Goal: Task Accomplishment & Management: Manage account settings

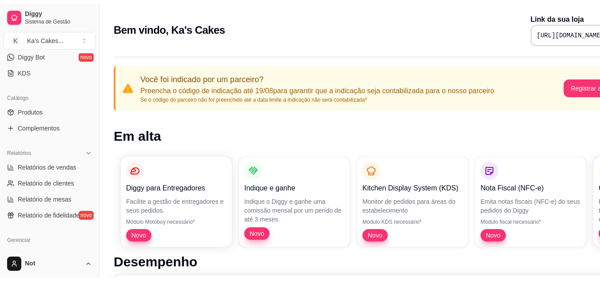
scroll to position [186, 0]
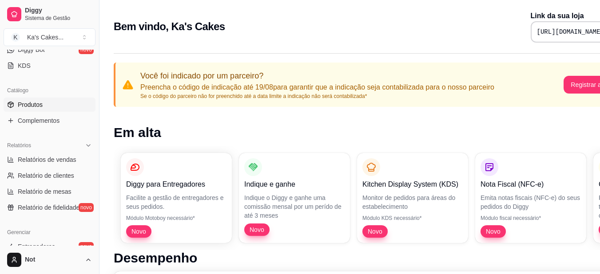
click at [31, 101] on span "Produtos" at bounding box center [30, 104] width 25 height 9
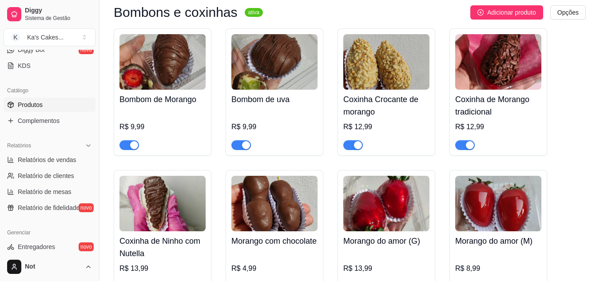
scroll to position [251, 0]
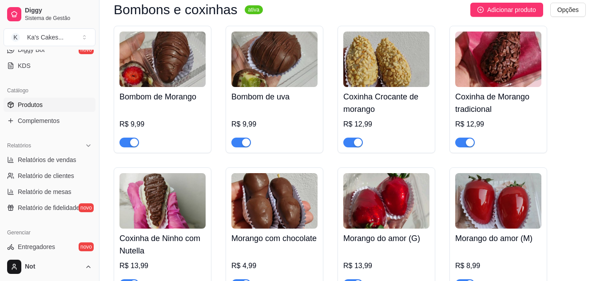
click at [190, 106] on div "Bombom de Morango R$ 9,99" at bounding box center [162, 117] width 86 height 60
click at [179, 108] on div "R$ 9,99" at bounding box center [162, 127] width 86 height 41
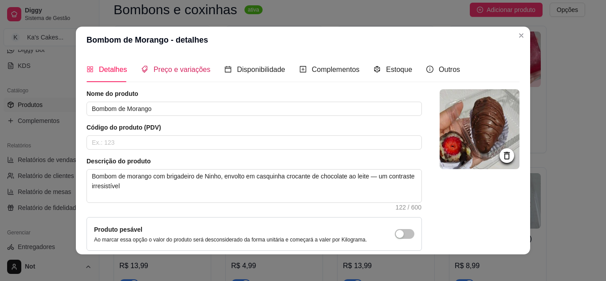
click at [174, 70] on span "Preço e variações" at bounding box center [182, 70] width 57 height 8
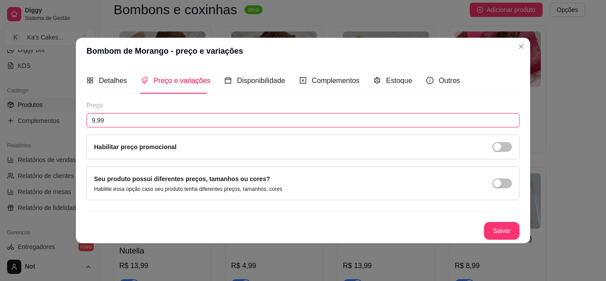
click at [144, 116] on input "9,99" at bounding box center [303, 120] width 433 height 14
type input "8,99"
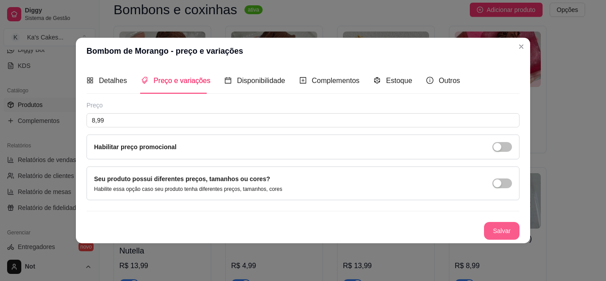
click at [497, 228] on button "Salvar" at bounding box center [502, 231] width 36 height 18
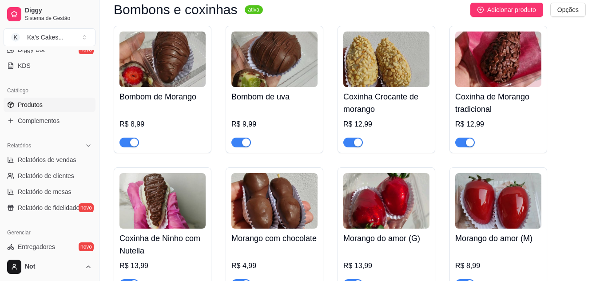
click at [269, 88] on div "Bombom de uva R$ 9,99" at bounding box center [274, 117] width 86 height 60
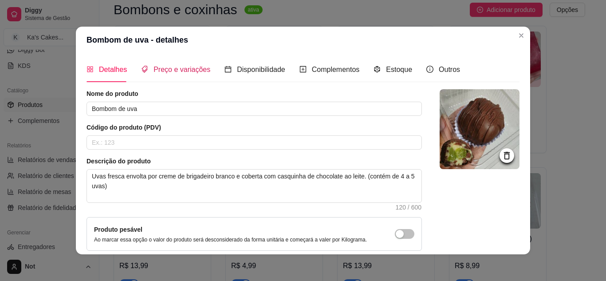
click at [191, 70] on span "Preço e variações" at bounding box center [182, 70] width 57 height 8
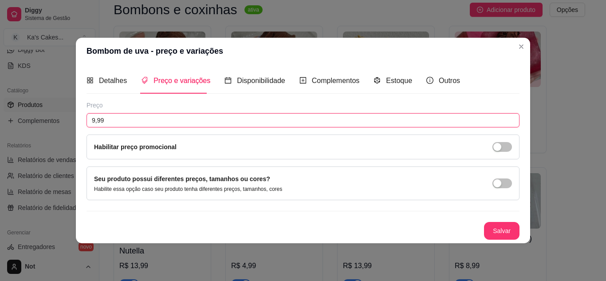
click at [165, 118] on input "9,99" at bounding box center [303, 120] width 433 height 14
type input "8,99"
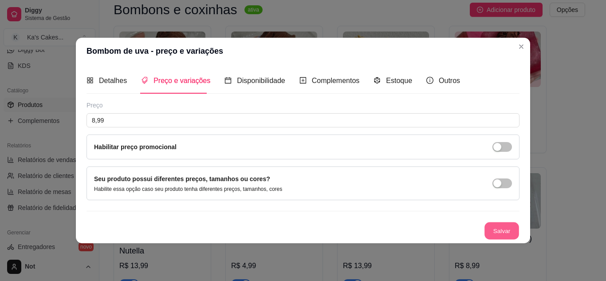
click at [494, 232] on button "Salvar" at bounding box center [502, 230] width 35 height 17
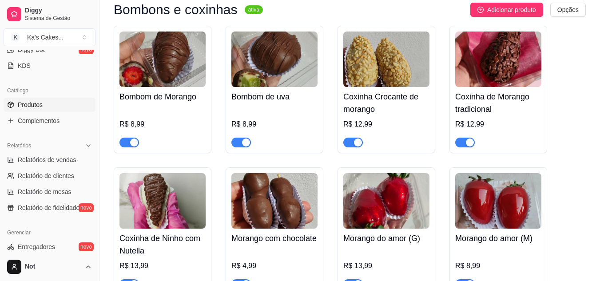
click at [368, 88] on div "Coxinha Crocante de morango R$ 12,99" at bounding box center [386, 117] width 86 height 60
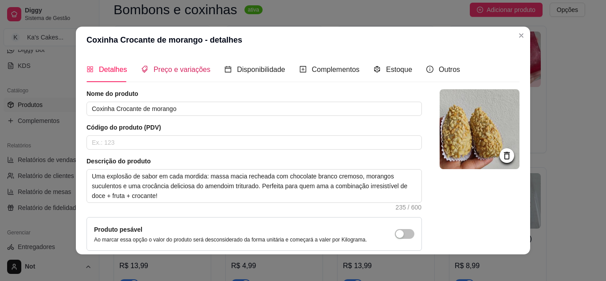
click at [170, 72] on span "Preço e variações" at bounding box center [182, 70] width 57 height 8
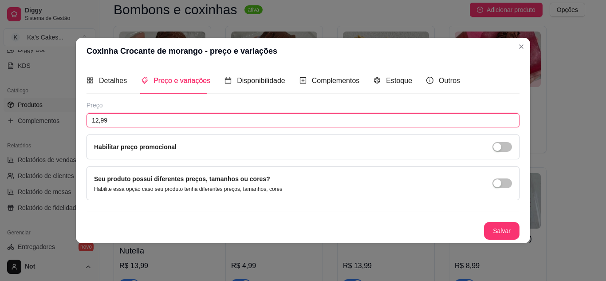
click at [124, 122] on input "12,99" at bounding box center [303, 120] width 433 height 14
type input "11,99"
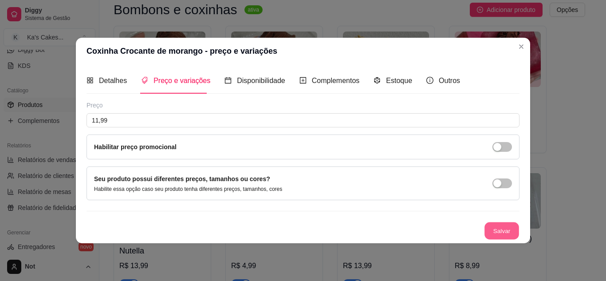
click at [499, 237] on button "Salvar" at bounding box center [502, 230] width 35 height 17
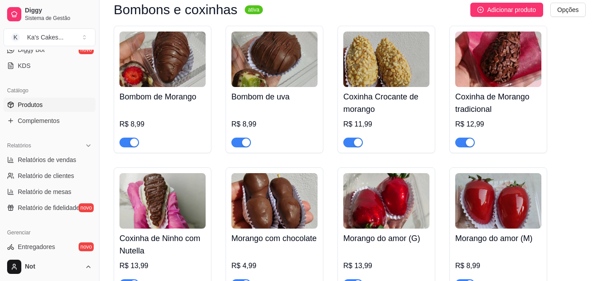
click at [500, 67] on img at bounding box center [498, 59] width 86 height 55
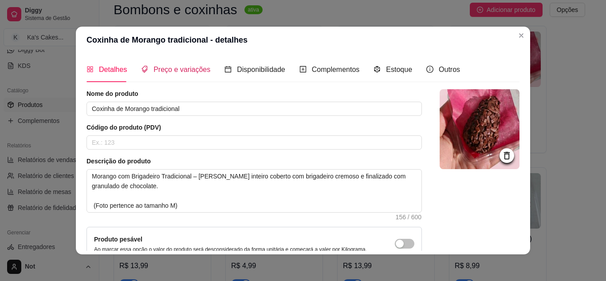
click at [187, 70] on span "Preço e variações" at bounding box center [182, 70] width 57 height 8
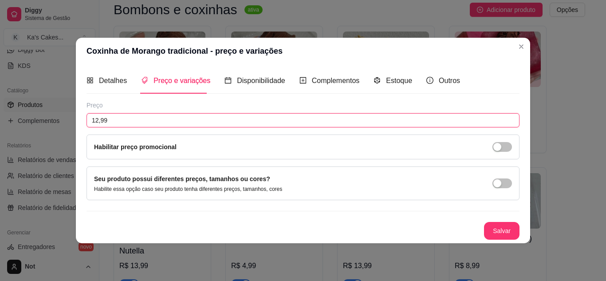
click at [143, 126] on input "12,99" at bounding box center [303, 120] width 433 height 14
type input "11,99"
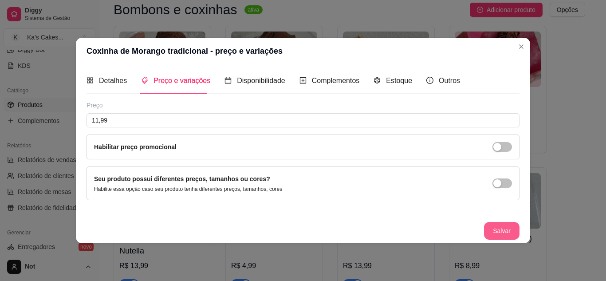
click at [492, 230] on button "Salvar" at bounding box center [502, 231] width 36 height 18
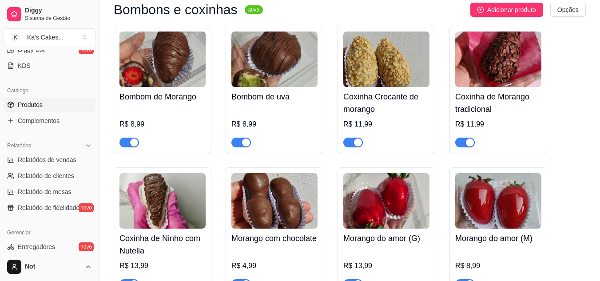
click at [164, 192] on img at bounding box center [162, 200] width 86 height 55
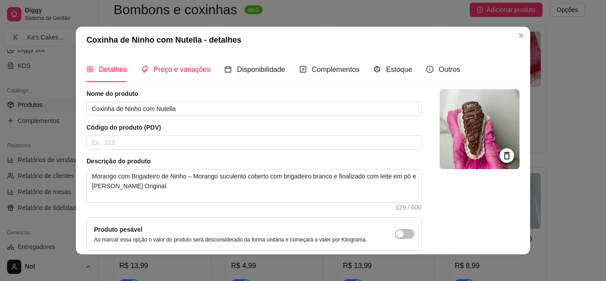
click at [185, 70] on span "Preço e variações" at bounding box center [182, 70] width 57 height 8
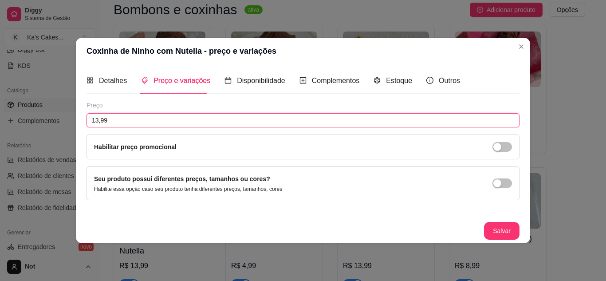
click at [142, 116] on input "13,99" at bounding box center [303, 120] width 433 height 14
type input "12,99"
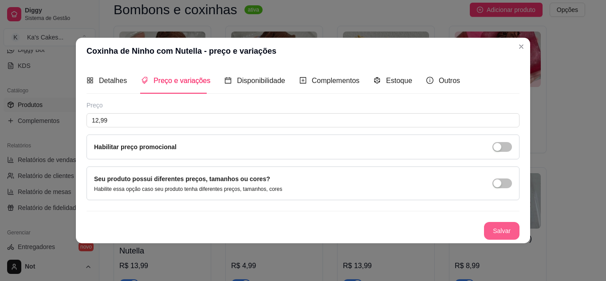
click at [495, 227] on button "Salvar" at bounding box center [502, 231] width 36 height 18
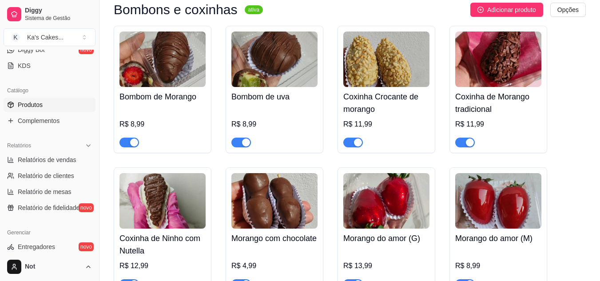
click at [386, 211] on img at bounding box center [386, 200] width 86 height 55
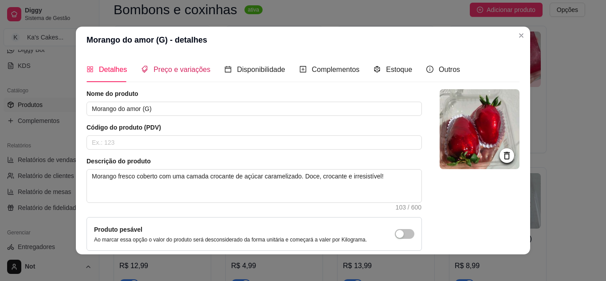
click at [189, 75] on div "Preço e variações" at bounding box center [175, 69] width 69 height 11
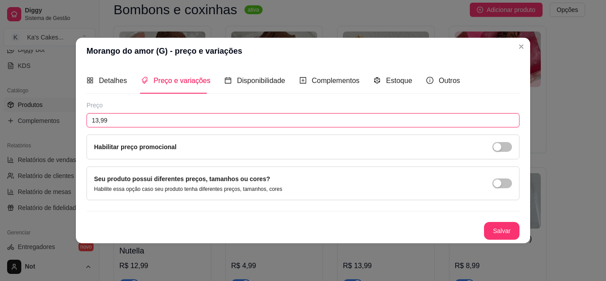
click at [154, 119] on input "13,99" at bounding box center [303, 120] width 433 height 14
type input "12,99"
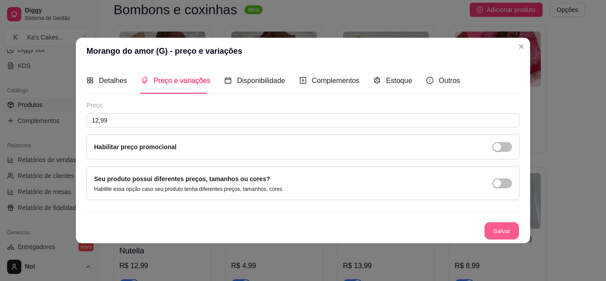
click at [503, 228] on button "Salvar" at bounding box center [502, 230] width 35 height 17
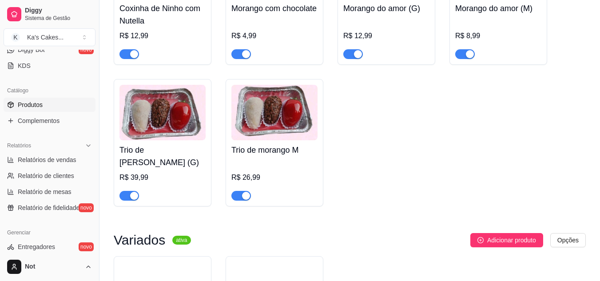
scroll to position [486, 0]
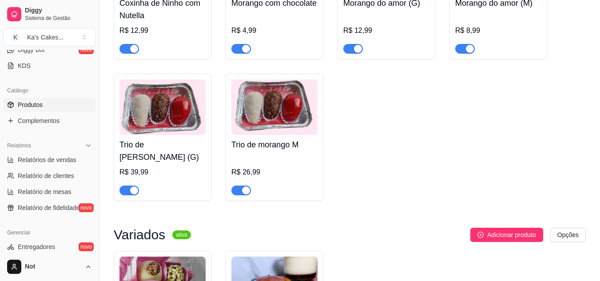
click at [296, 145] on h4 "Trio de morango M" at bounding box center [274, 144] width 86 height 12
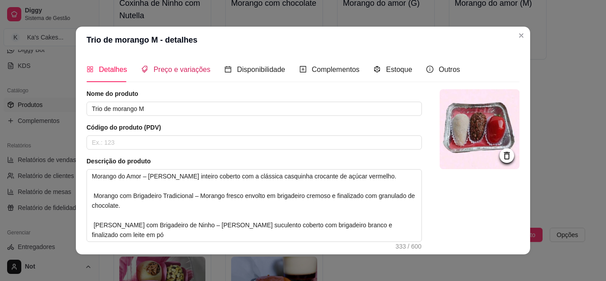
click at [192, 73] on span "Preço e variações" at bounding box center [182, 70] width 57 height 8
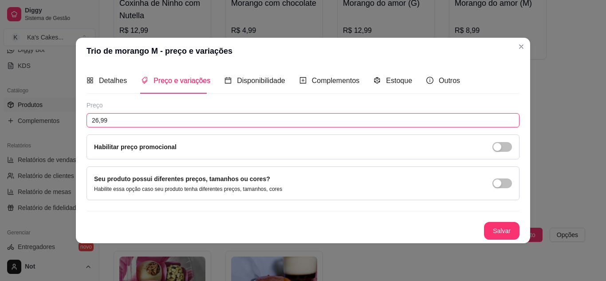
click at [172, 119] on input "26,99" at bounding box center [303, 120] width 433 height 14
type input "23,99"
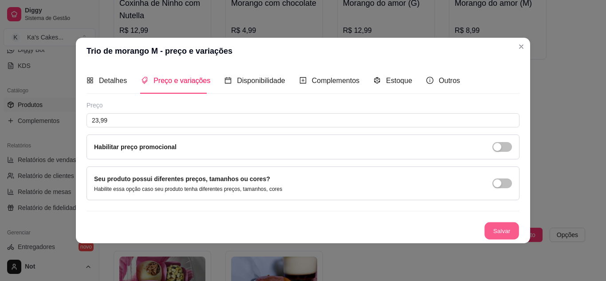
click at [496, 231] on button "Salvar" at bounding box center [502, 230] width 35 height 17
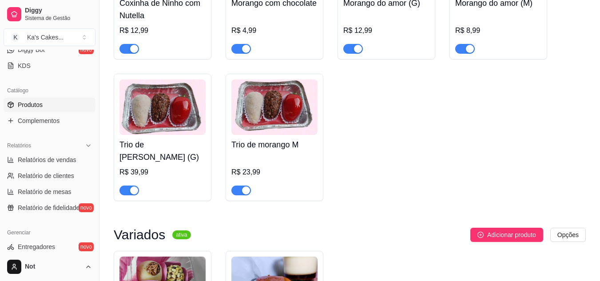
click at [171, 178] on div at bounding box center [162, 187] width 86 height 18
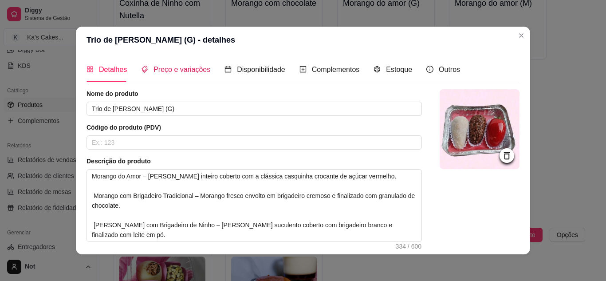
click at [185, 74] on div "Preço e variações" at bounding box center [175, 69] width 69 height 11
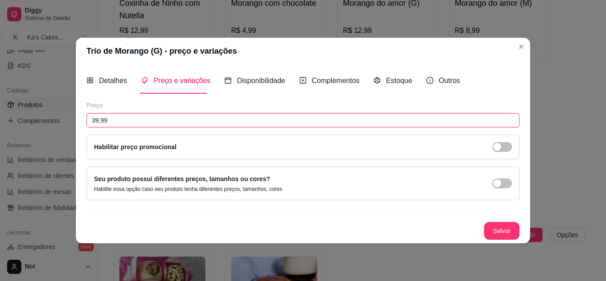
click at [157, 119] on input "39,99" at bounding box center [303, 120] width 433 height 14
type input "34,99"
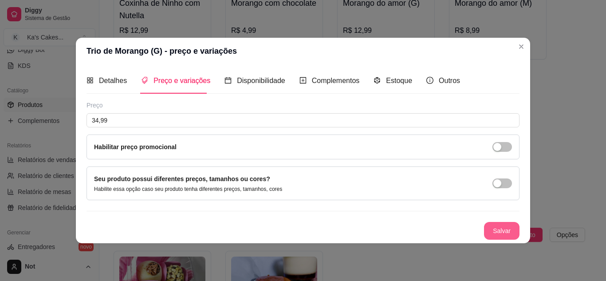
click at [499, 229] on button "Salvar" at bounding box center [502, 231] width 36 height 18
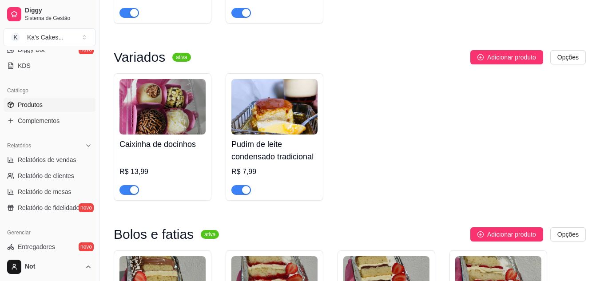
scroll to position [674, 0]
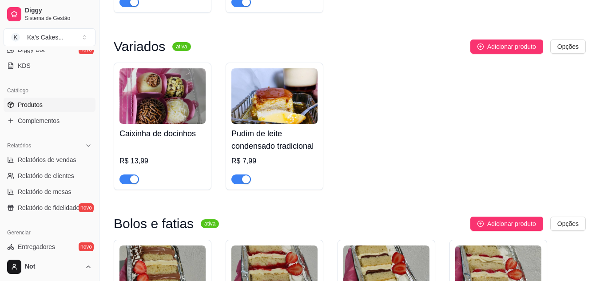
click at [163, 156] on div "R$ 13,99" at bounding box center [162, 161] width 86 height 11
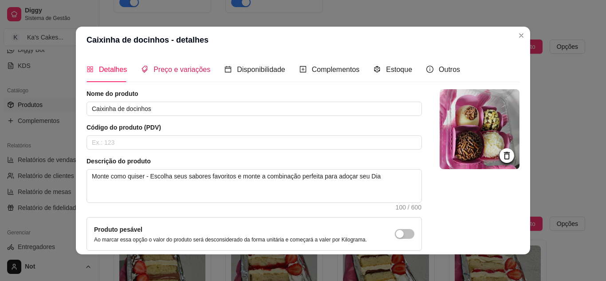
click at [170, 68] on span "Preço e variações" at bounding box center [182, 70] width 57 height 8
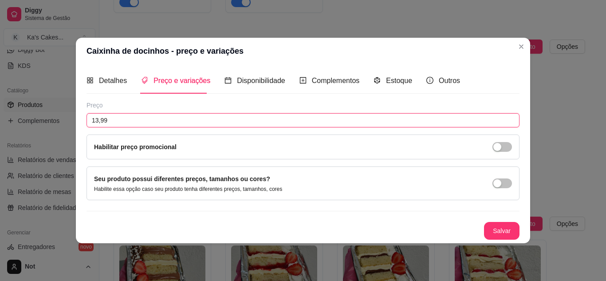
click at [127, 122] on input "13,99" at bounding box center [303, 120] width 433 height 14
type input "12,49"
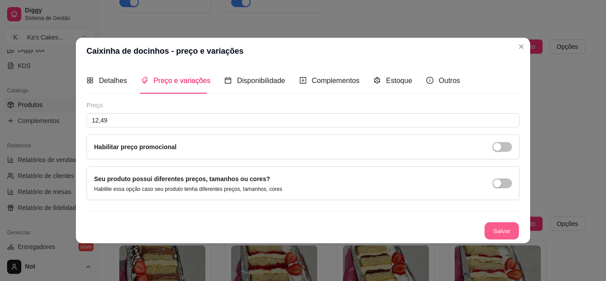
click at [489, 225] on button "Salvar" at bounding box center [502, 230] width 35 height 17
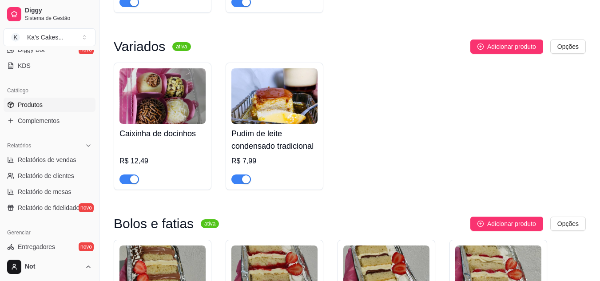
click at [280, 156] on div "R$ 7,99" at bounding box center [274, 161] width 86 height 11
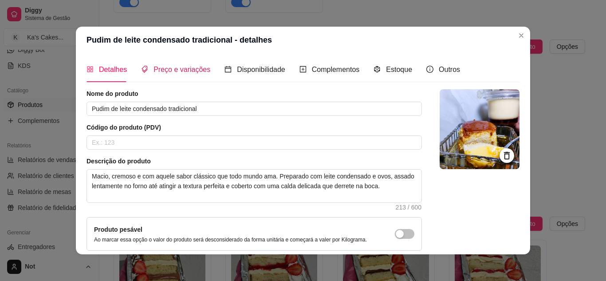
click at [182, 71] on span "Preço e variações" at bounding box center [182, 70] width 57 height 8
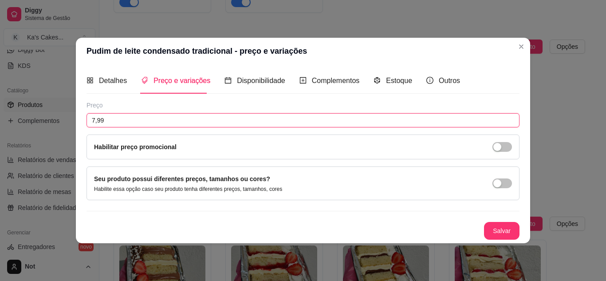
click at [155, 115] on input "7,99" at bounding box center [303, 120] width 433 height 14
type input "6,99"
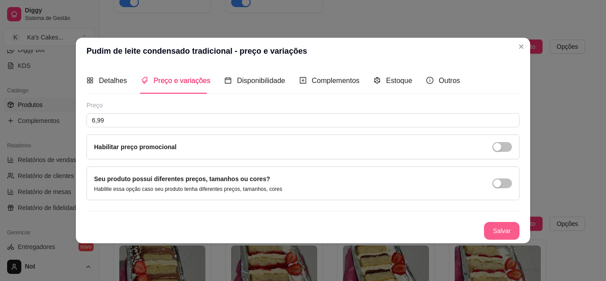
click at [489, 223] on button "Salvar" at bounding box center [502, 231] width 36 height 18
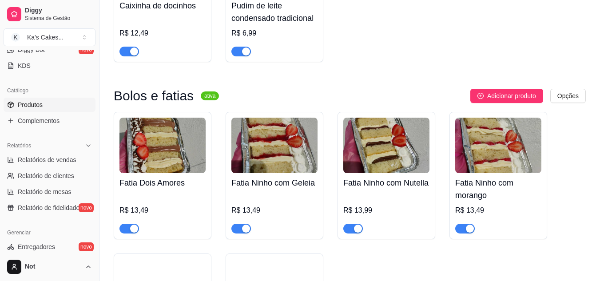
scroll to position [872, 0]
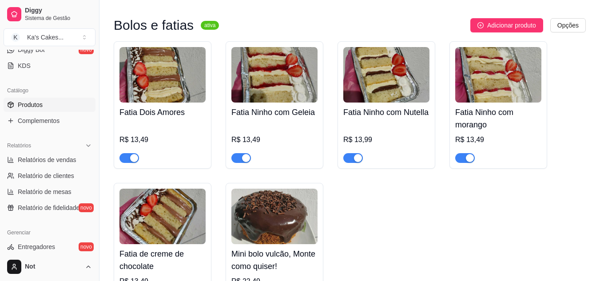
click at [172, 134] on div "R$ 13,49" at bounding box center [162, 139] width 86 height 11
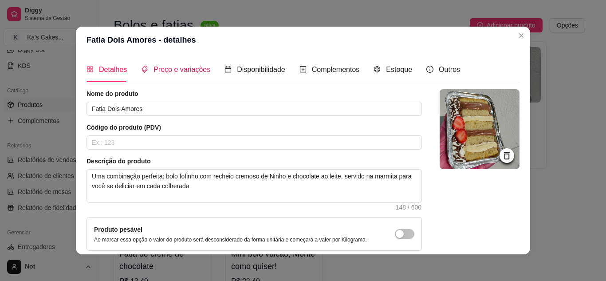
click at [166, 67] on span "Preço e variações" at bounding box center [182, 70] width 57 height 8
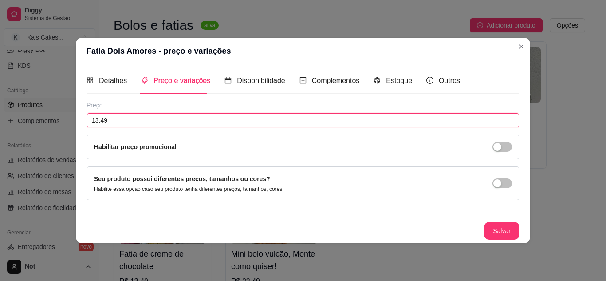
click at [134, 124] on input "13,49" at bounding box center [303, 120] width 433 height 14
type input "11,99"
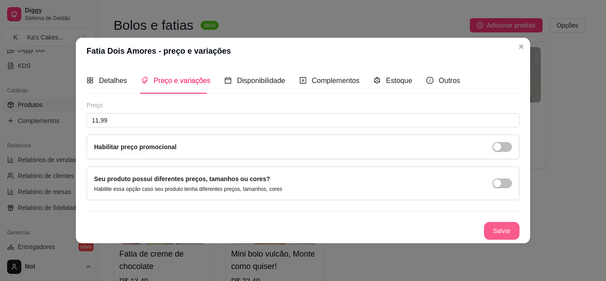
click at [505, 224] on button "Salvar" at bounding box center [502, 231] width 36 height 18
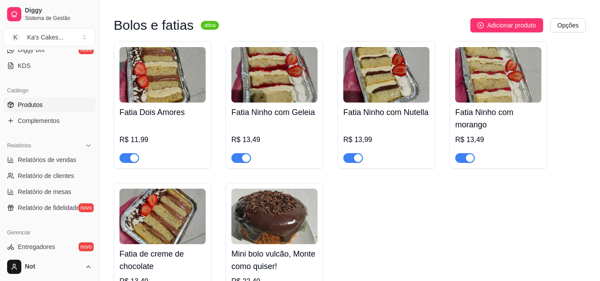
click at [240, 108] on h4 "Fatia Ninho com Geleia" at bounding box center [274, 112] width 86 height 12
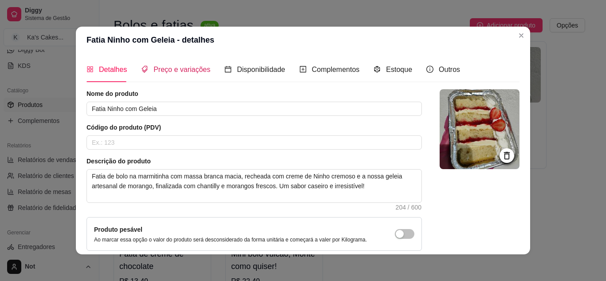
click at [173, 67] on span "Preço e variações" at bounding box center [182, 70] width 57 height 8
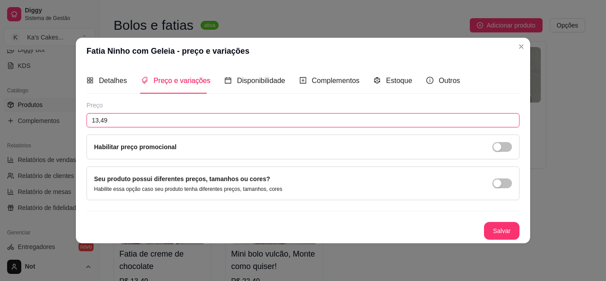
click at [137, 115] on input "13,49" at bounding box center [303, 120] width 433 height 14
type input "11,99"
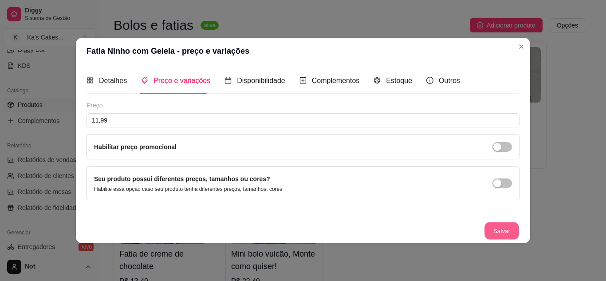
click at [508, 231] on button "Salvar" at bounding box center [502, 230] width 35 height 17
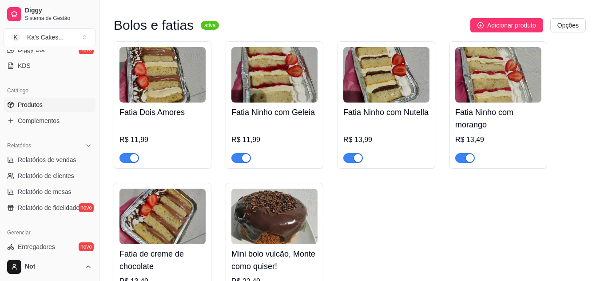
click at [377, 116] on h4 "Fatia Ninho com Nutella" at bounding box center [386, 112] width 86 height 12
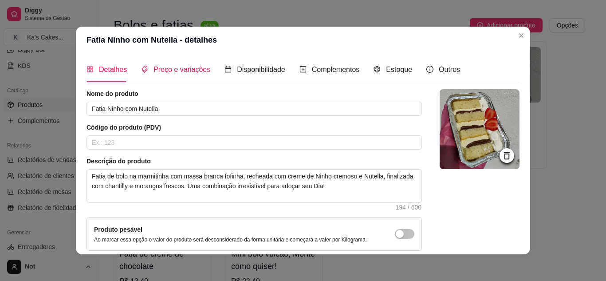
click at [158, 69] on span "Preço e variações" at bounding box center [182, 70] width 57 height 8
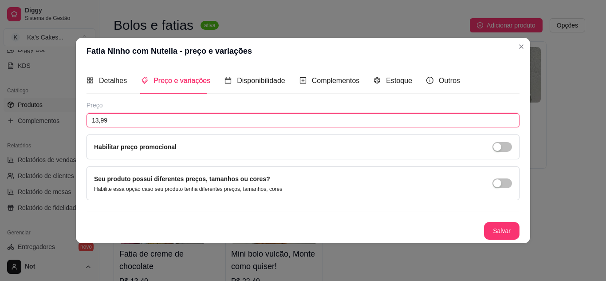
click at [135, 121] on input "13,99" at bounding box center [303, 120] width 433 height 14
type input "12,99"
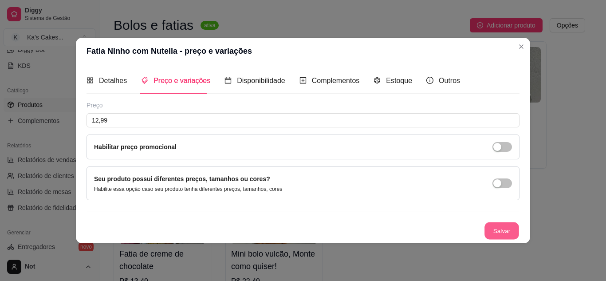
click at [491, 234] on button "Salvar" at bounding box center [502, 230] width 35 height 17
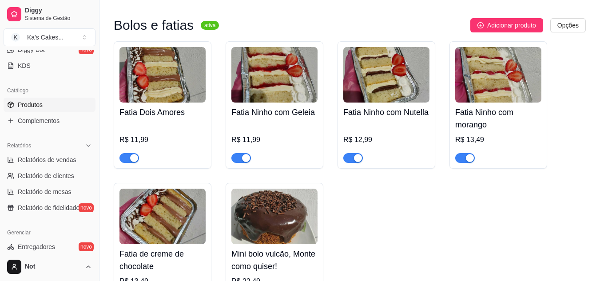
click at [487, 119] on h4 "Fatia Ninho com morango" at bounding box center [498, 118] width 86 height 25
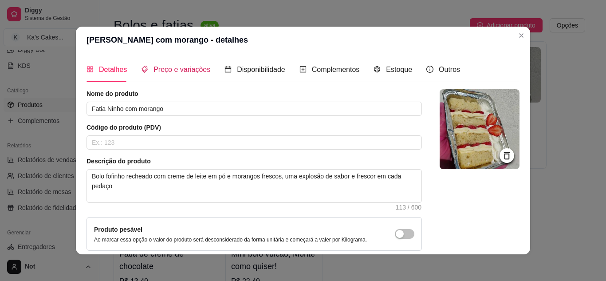
click at [186, 67] on span "Preço e variações" at bounding box center [182, 70] width 57 height 8
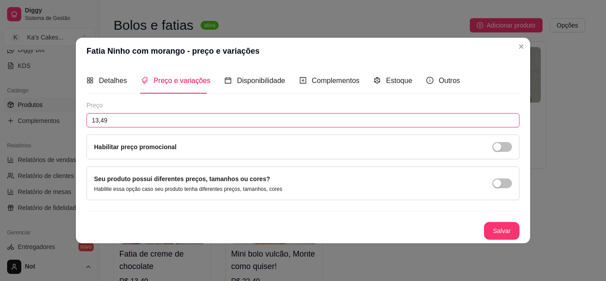
click at [155, 118] on input "13,49" at bounding box center [303, 120] width 433 height 14
type input "11,99"
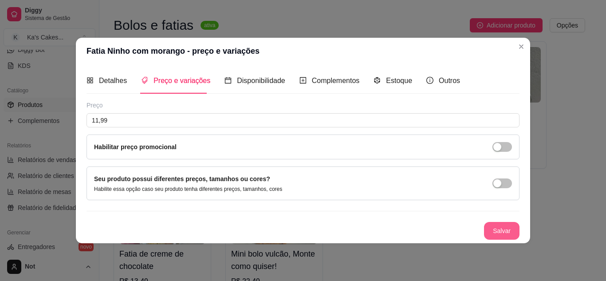
click at [503, 227] on button "Salvar" at bounding box center [502, 231] width 36 height 18
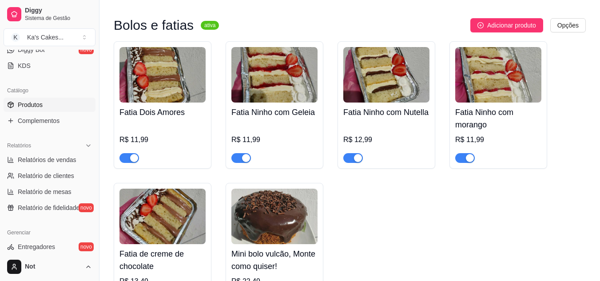
click at [167, 212] on img at bounding box center [162, 216] width 86 height 55
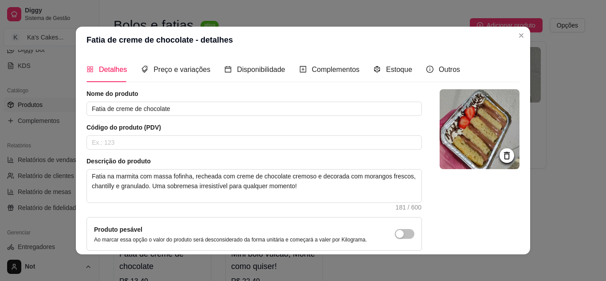
click at [181, 63] on div "Preço e variações" at bounding box center [175, 69] width 69 height 25
click at [181, 53] on header "Fatia de creme de chocolate - detalhes" at bounding box center [303, 40] width 454 height 27
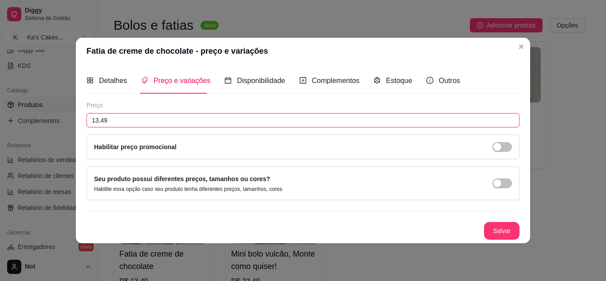
click at [139, 122] on input "13,49" at bounding box center [303, 120] width 433 height 14
type input "11,99"
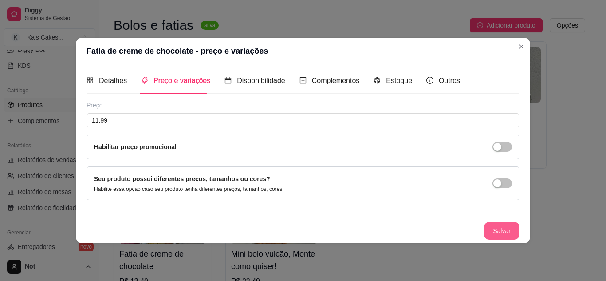
click at [501, 226] on button "Salvar" at bounding box center [502, 231] width 36 height 18
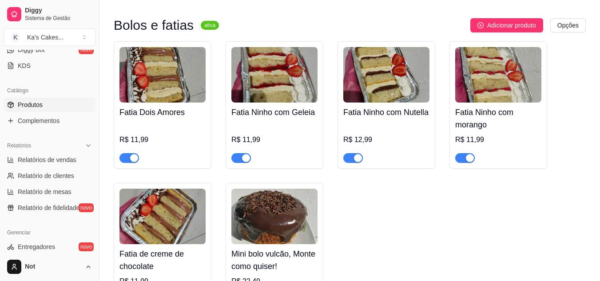
click at [276, 227] on img at bounding box center [274, 216] width 86 height 55
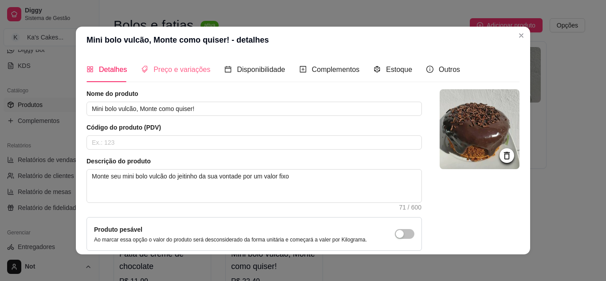
click at [169, 61] on div "Preço e variações" at bounding box center [175, 69] width 69 height 25
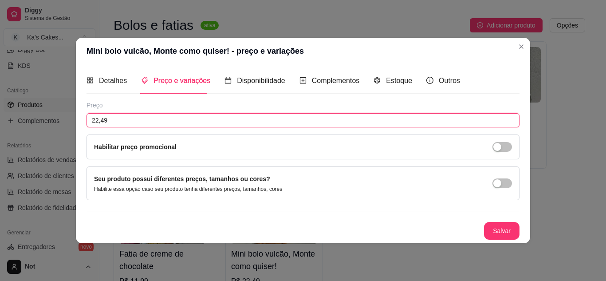
click at [121, 123] on input "22,49" at bounding box center [303, 120] width 433 height 14
type input "19,99"
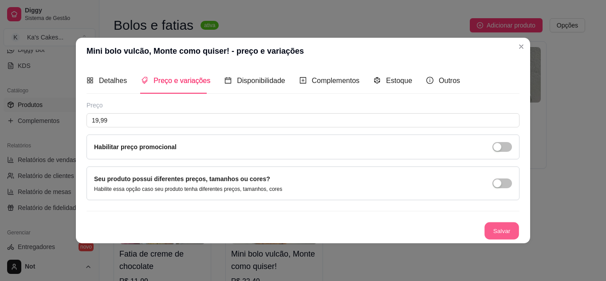
click at [489, 238] on button "Salvar" at bounding box center [502, 230] width 35 height 17
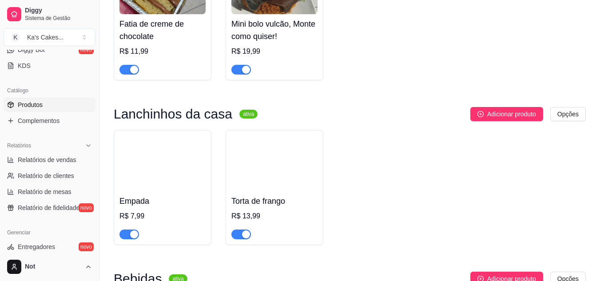
scroll to position [1110, 0]
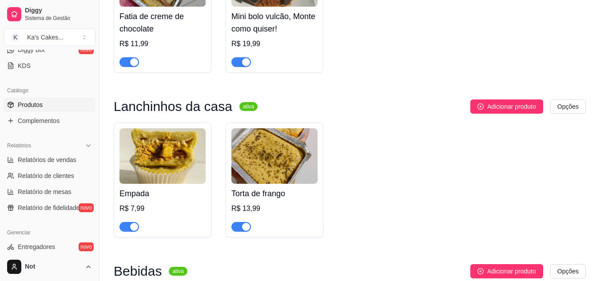
click at [170, 187] on h4 "Empada" at bounding box center [162, 193] width 86 height 12
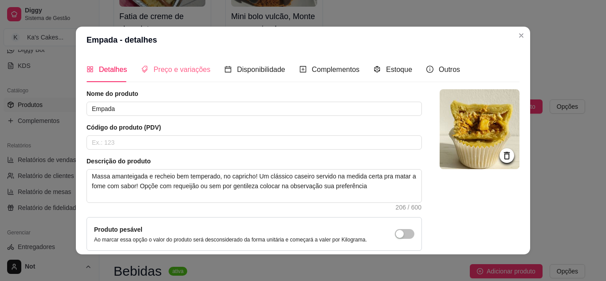
click at [184, 82] on div "Preço e variações" at bounding box center [175, 69] width 69 height 25
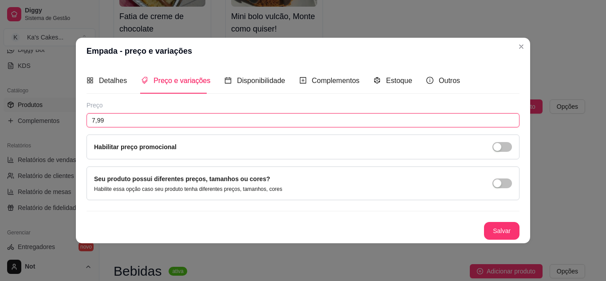
click at [177, 121] on input "7,99" at bounding box center [303, 120] width 433 height 14
type input "6,99"
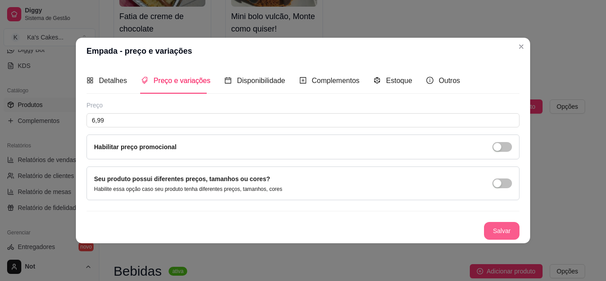
click at [499, 230] on button "Salvar" at bounding box center [502, 231] width 36 height 18
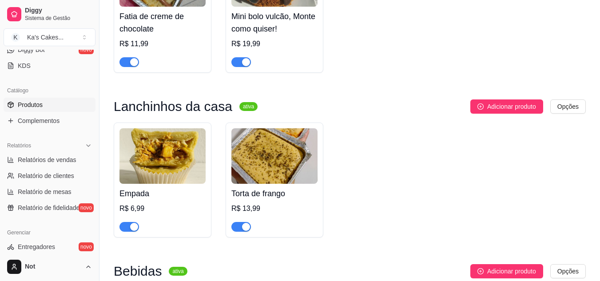
click at [260, 144] on img at bounding box center [274, 155] width 86 height 55
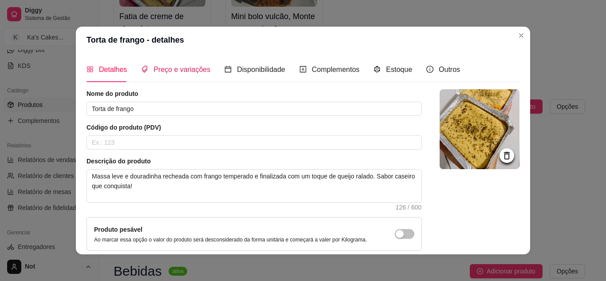
click at [155, 71] on span "Preço e variações" at bounding box center [182, 70] width 57 height 8
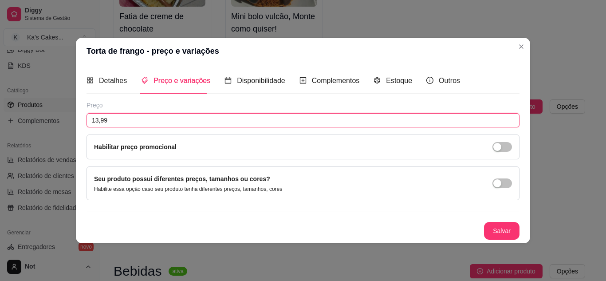
click at [148, 115] on input "13,99" at bounding box center [303, 120] width 433 height 14
type input "11,99"
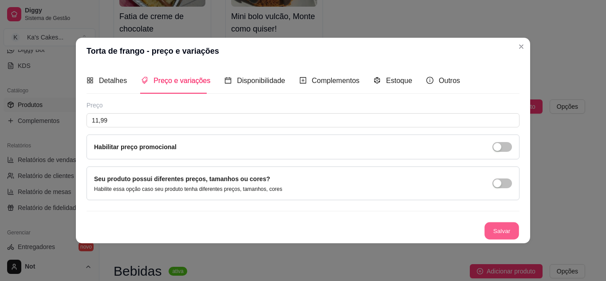
click at [507, 234] on button "Salvar" at bounding box center [502, 230] width 35 height 17
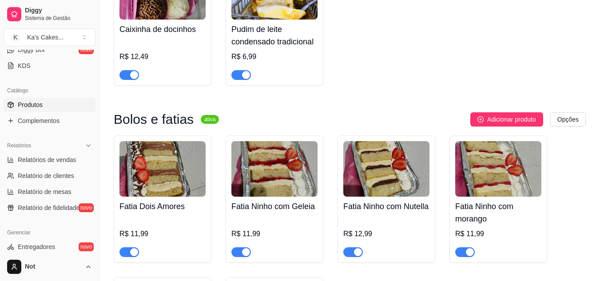
scroll to position [768, 0]
